Goal: Information Seeking & Learning: Learn about a topic

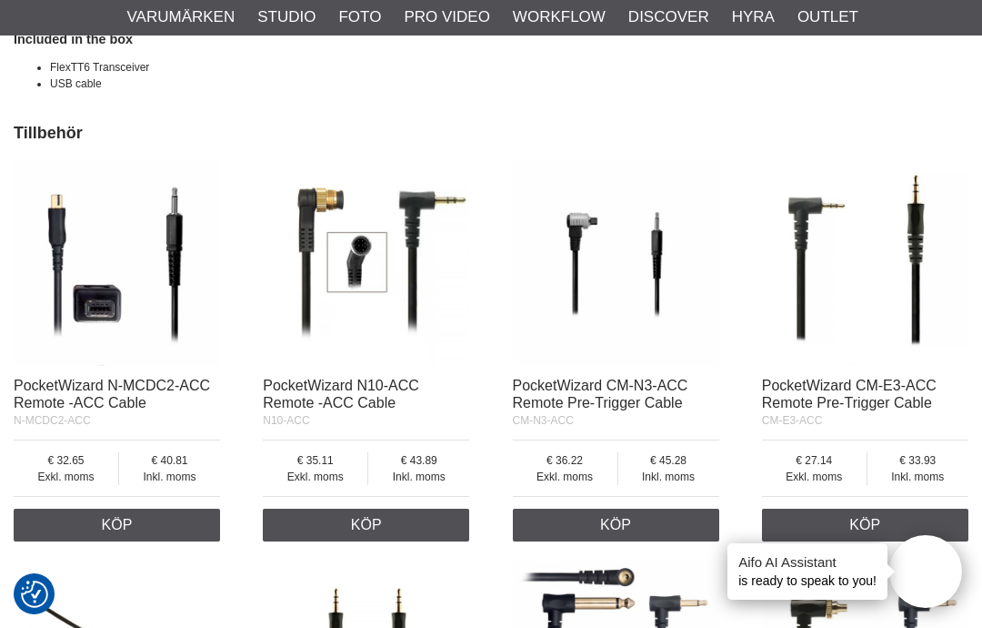
scroll to position [2926, 0]
click at [569, 378] on link "PocketWizard CM-N3-ACC Remote Pre-Trigger Cable" at bounding box center [601, 394] width 176 height 33
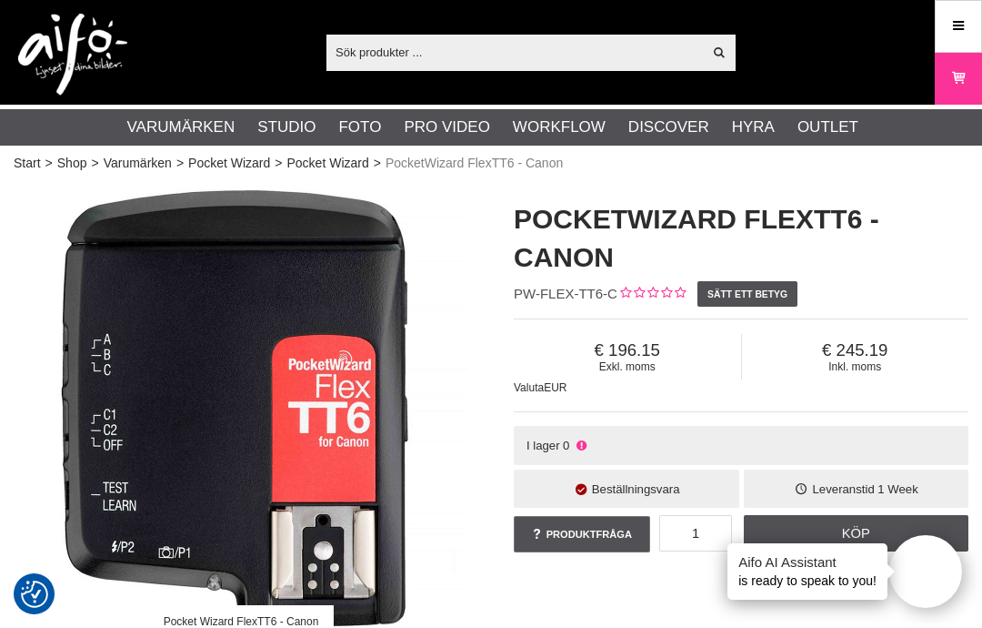
click at [540, 387] on span "Valuta" at bounding box center [529, 387] width 30 height 13
click at [602, 360] on span "Exkl. moms" at bounding box center [627, 366] width 227 height 13
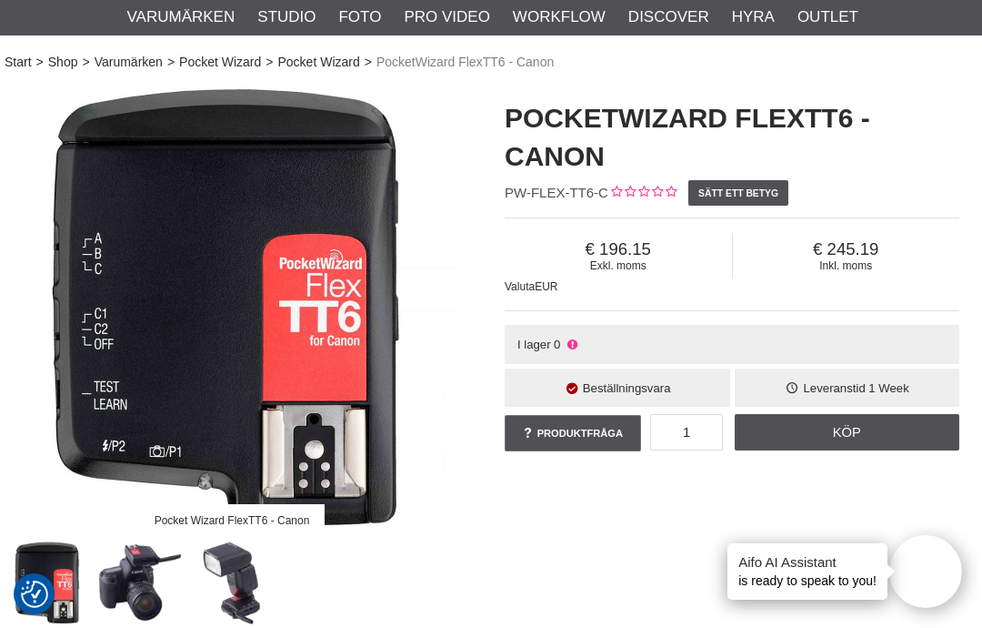
scroll to position [124, 9]
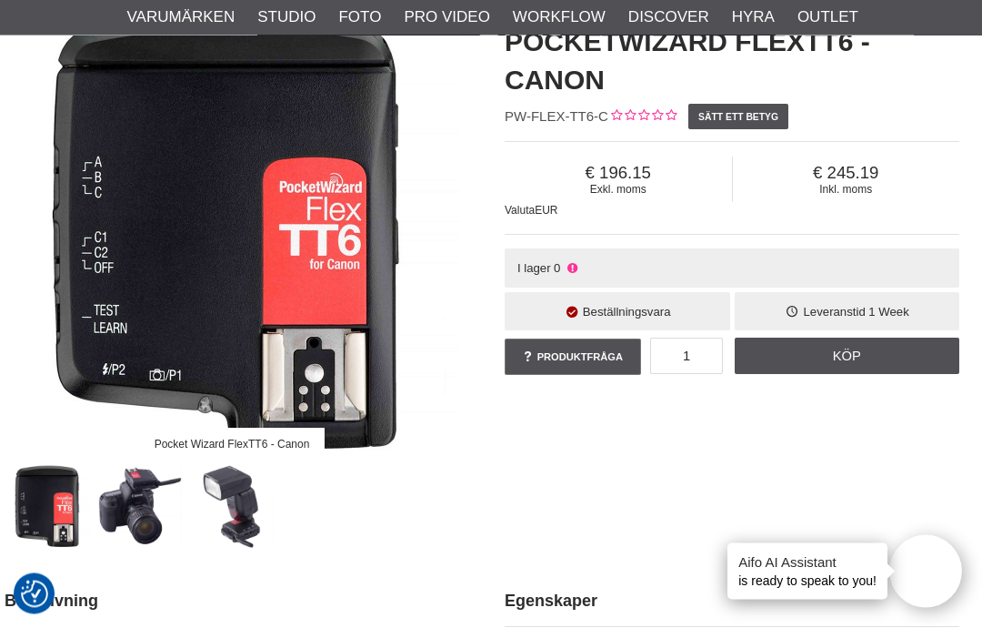
click at [231, 492] on img at bounding box center [232, 507] width 85 height 85
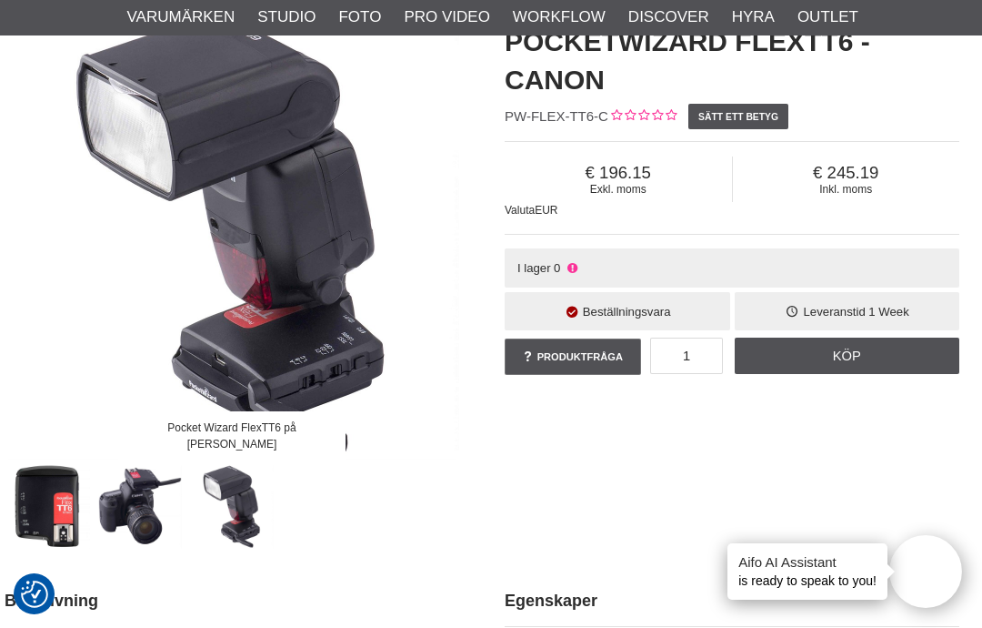
click at [131, 486] on img at bounding box center [140, 506] width 85 height 85
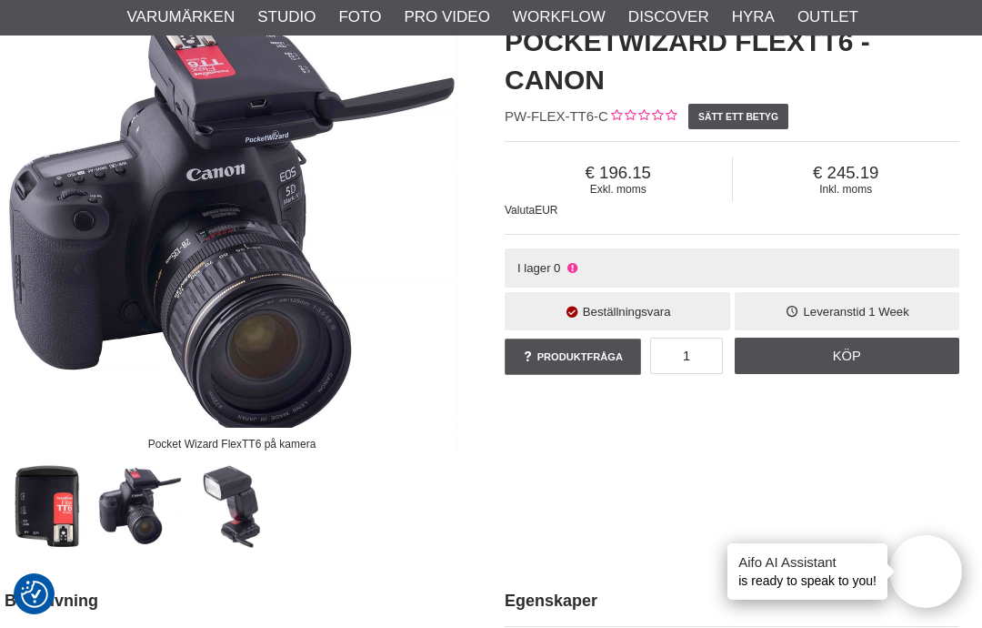
click at [214, 503] on img at bounding box center [232, 506] width 85 height 85
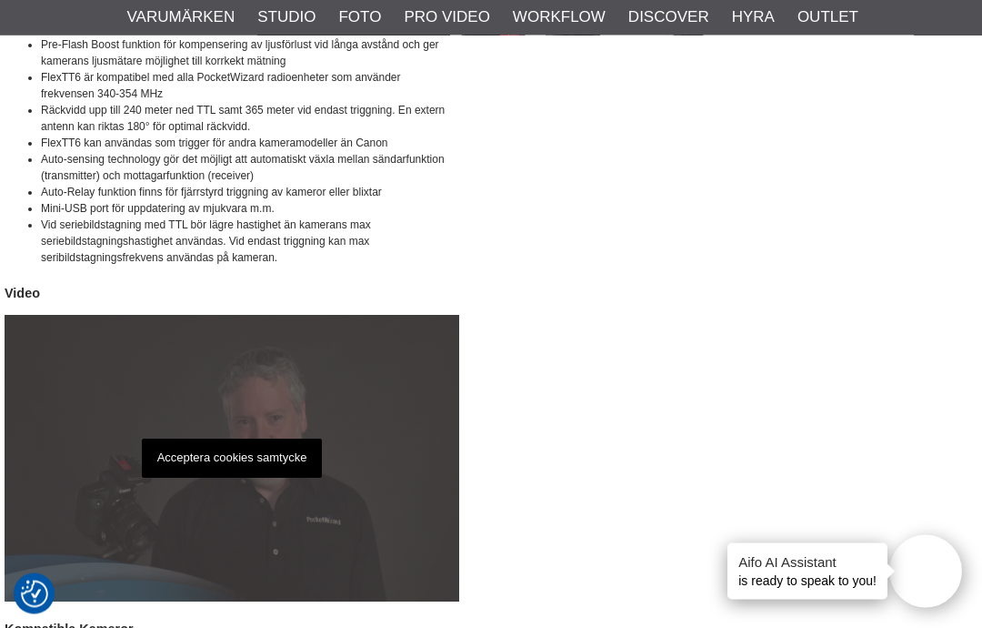
scroll to position [1159, 9]
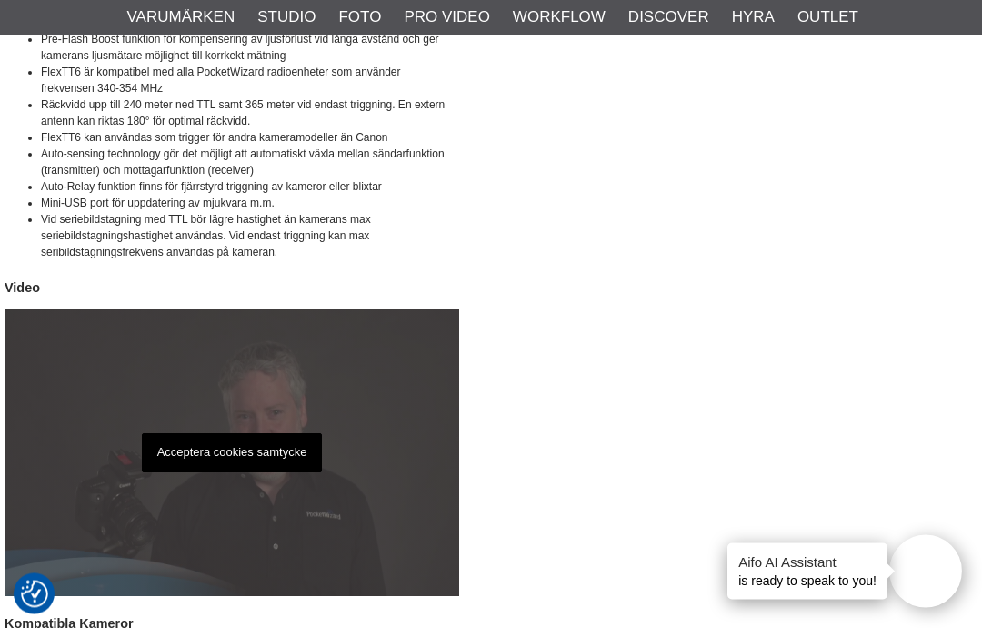
click at [175, 445] on p "Acceptera cookies samtycke" at bounding box center [232, 453] width 181 height 39
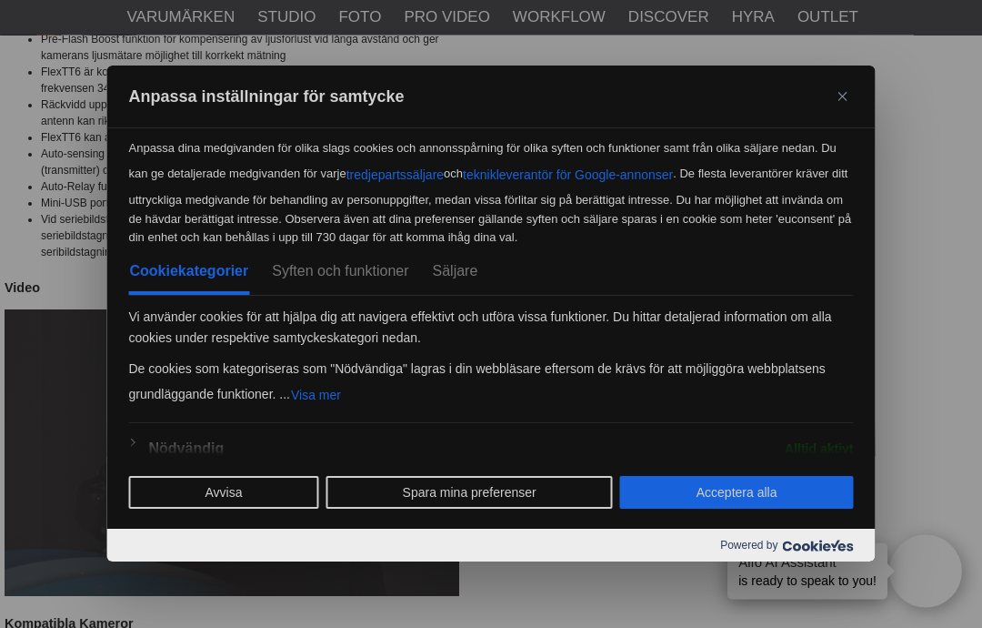
scroll to position [1160, 9]
click at [806, 509] on button "Acceptera alla" at bounding box center [737, 493] width 234 height 33
checkbox input "true"
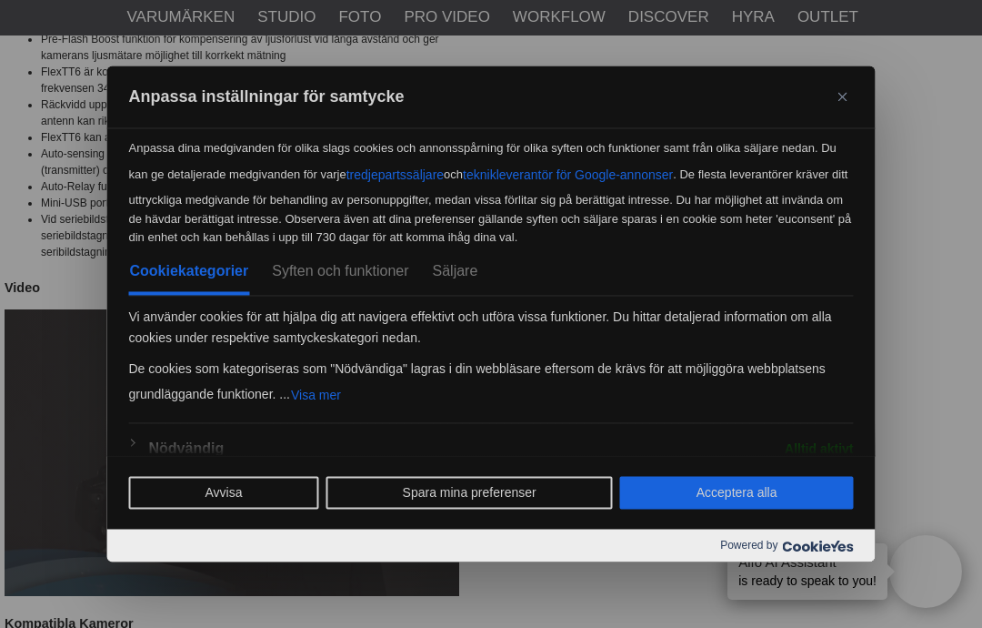
checkbox input "true"
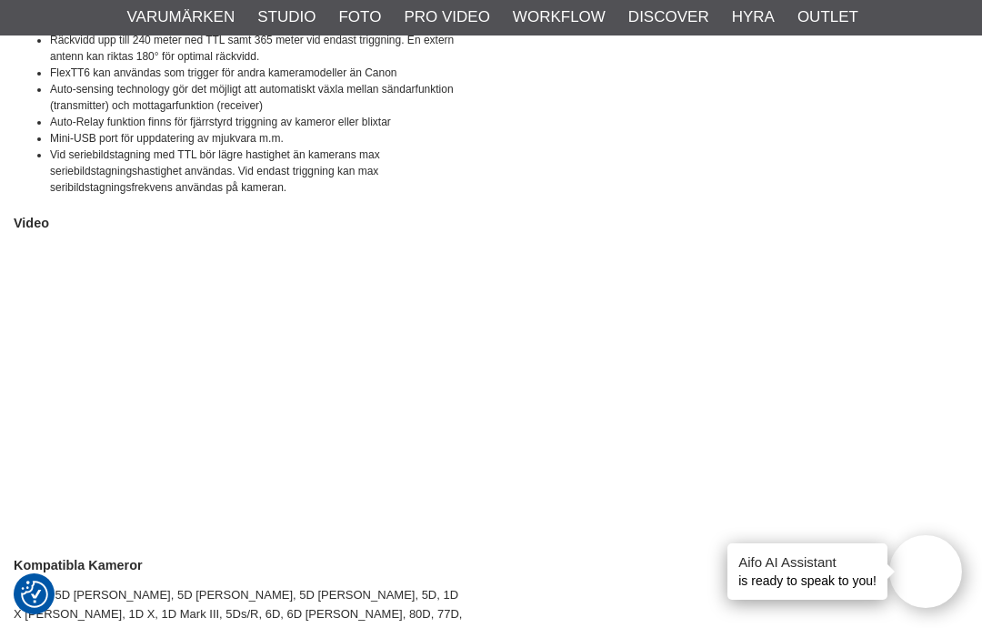
scroll to position [1258, 0]
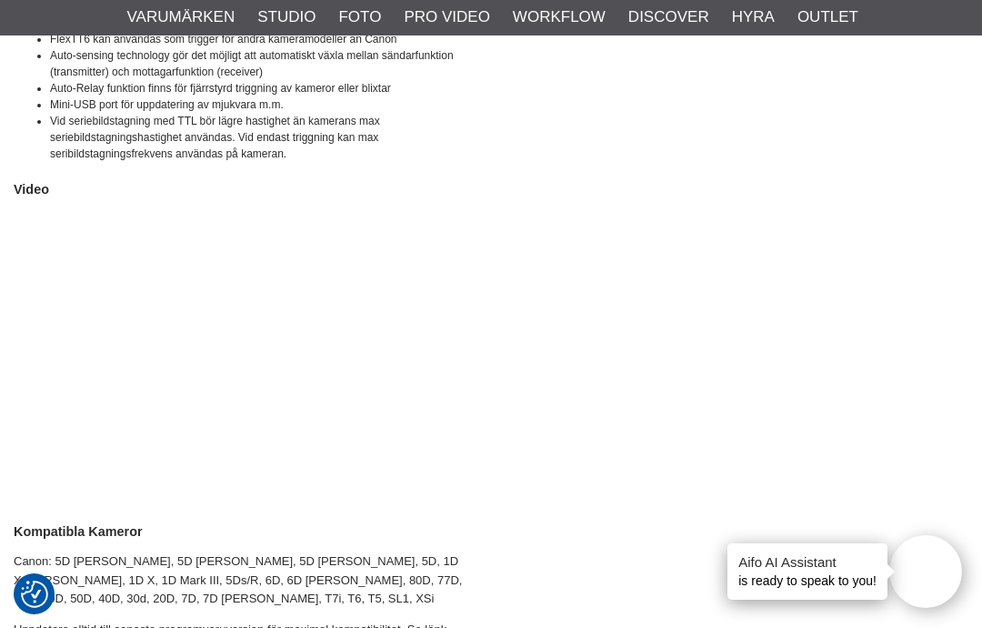
click at [35, 8] on ul "Varumärken Elinchrom Studioblixtar Kompaktblixtar D-Lite ELC ELC Pro HD Köpguid…" at bounding box center [491, 17] width 1012 height 36
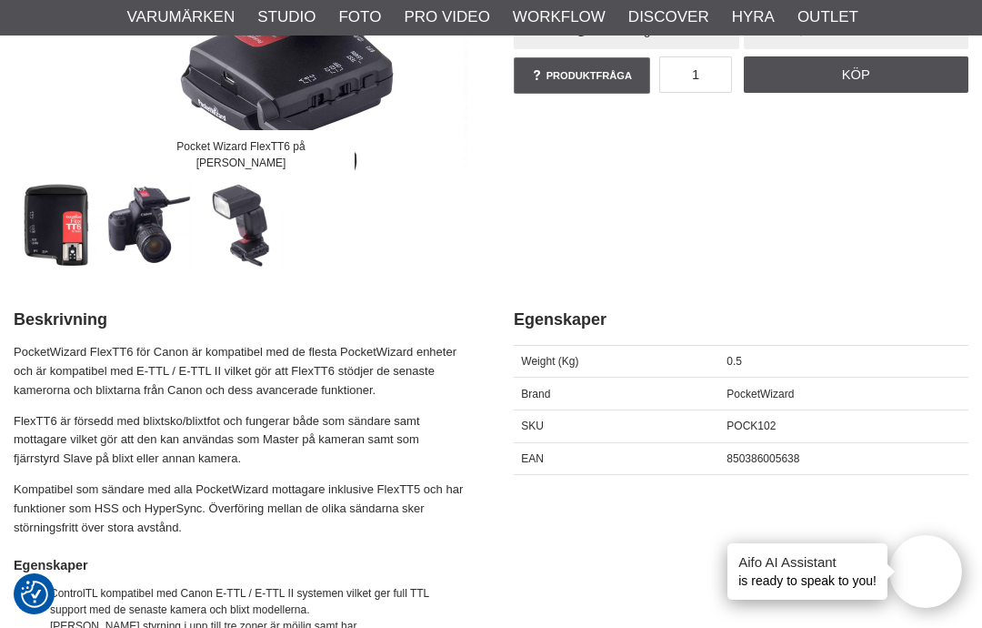
scroll to position [458, 0]
